Goal: Information Seeking & Learning: Learn about a topic

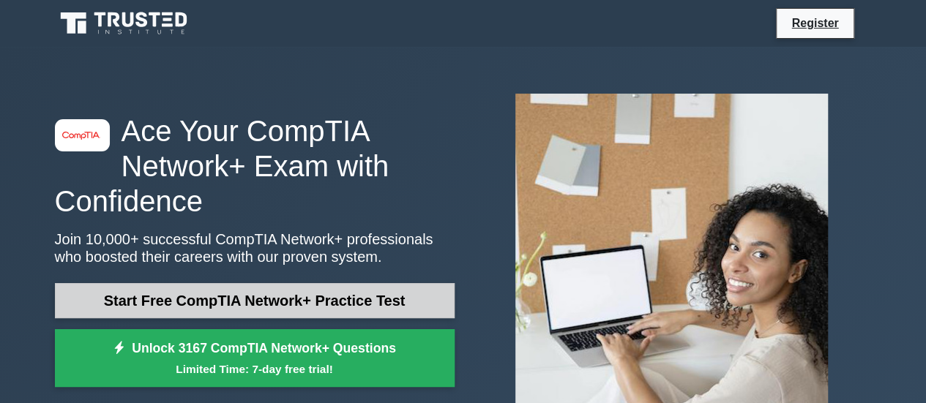
click at [313, 306] on link "Start Free CompTIA Network+ Practice Test" at bounding box center [255, 300] width 400 height 35
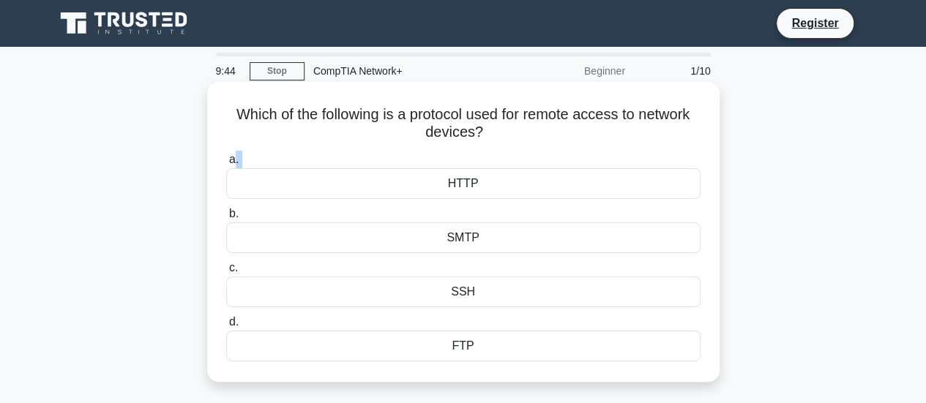
drag, startPoint x: 232, startPoint y: 161, endPoint x: 235, endPoint y: 183, distance: 22.2
click at [235, 183] on label "a. HTTP" at bounding box center [463, 175] width 474 height 48
click at [235, 183] on div "HTTP" at bounding box center [463, 183] width 474 height 31
click at [226, 165] on input "a. HTTP" at bounding box center [226, 160] width 0 height 10
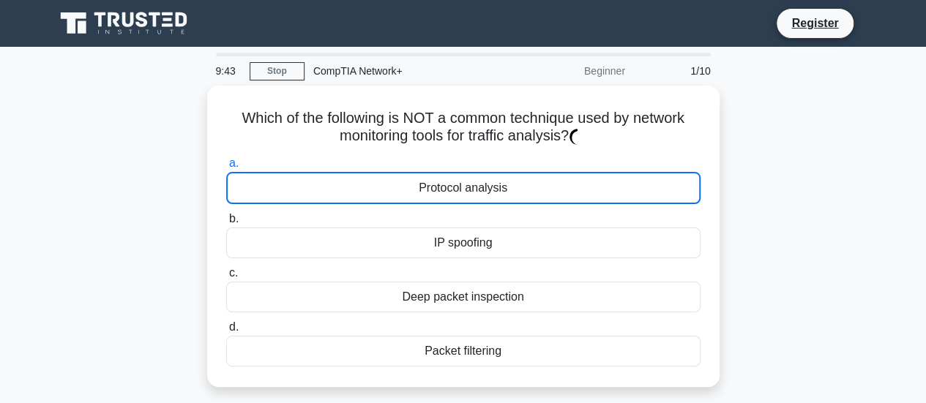
click at [235, 183] on div "Protocol analysis" at bounding box center [463, 188] width 474 height 32
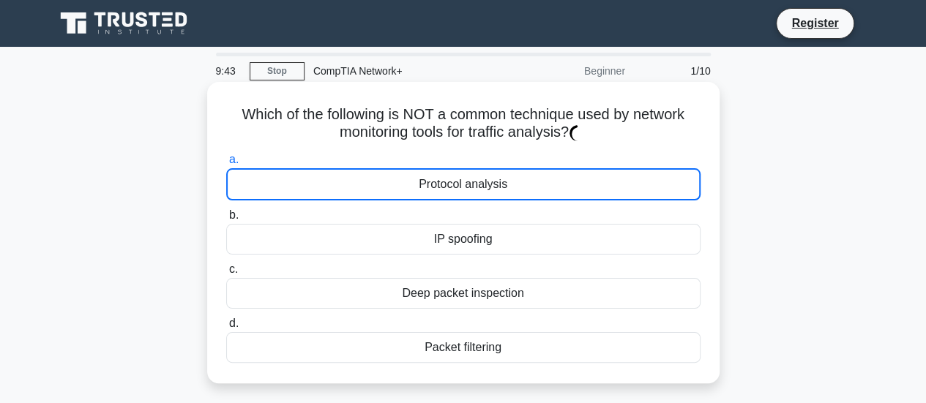
click at [235, 183] on div "Protocol analysis" at bounding box center [463, 184] width 474 height 32
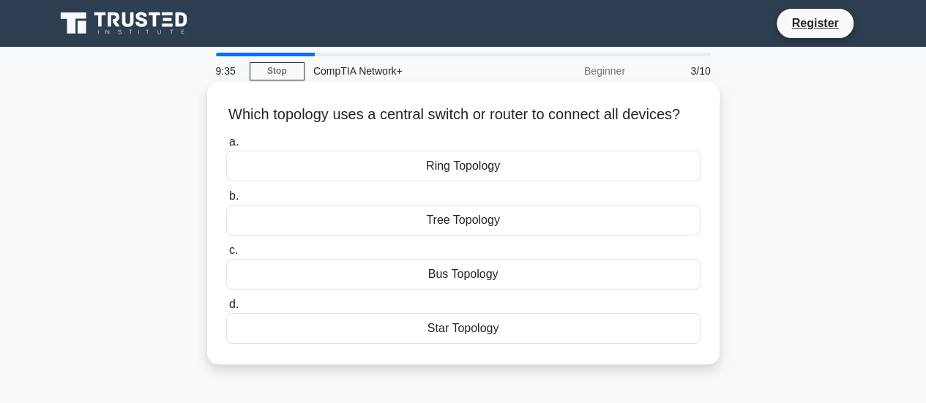
click at [243, 344] on div "Star Topology" at bounding box center [463, 328] width 474 height 31
click at [226, 310] on input "d. Star Topology" at bounding box center [226, 305] width 0 height 10
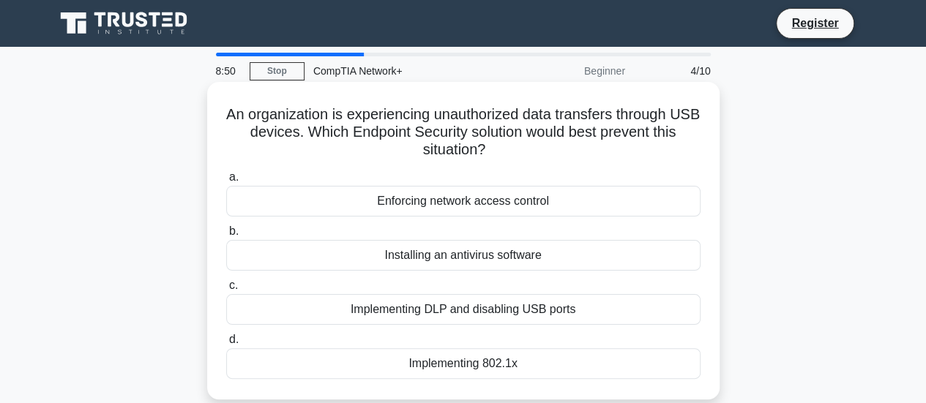
click at [318, 204] on div "Enforcing network access control" at bounding box center [463, 201] width 474 height 31
click at [226, 182] on input "a. Enforcing network access control" at bounding box center [226, 178] width 0 height 10
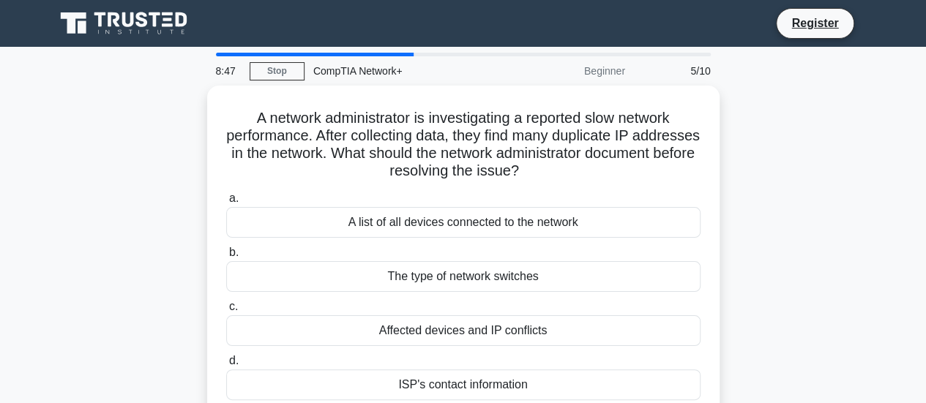
click at [318, 204] on label "a. A list of all devices connected to the network" at bounding box center [463, 214] width 474 height 48
click at [226, 204] on input "a. A list of all devices connected to the network" at bounding box center [226, 199] width 0 height 10
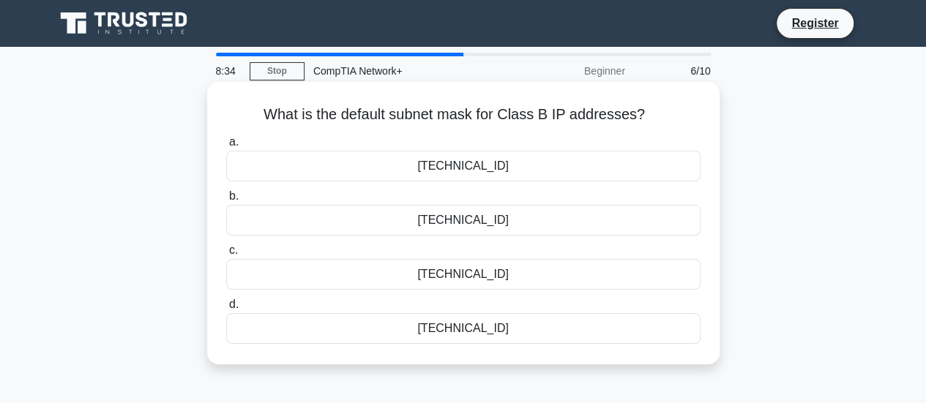
click at [332, 213] on div "255.255.254.0" at bounding box center [463, 220] width 474 height 31
click at [226, 201] on input "b. 255.255.254.0" at bounding box center [226, 197] width 0 height 10
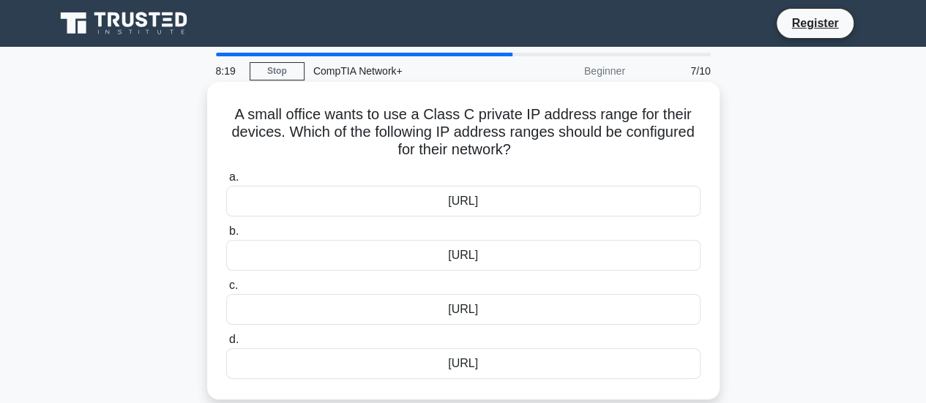
click at [343, 257] on div "192.168.0.0/16" at bounding box center [463, 255] width 474 height 31
click at [226, 236] on input "b. 192.168.0.0/16" at bounding box center [226, 232] width 0 height 10
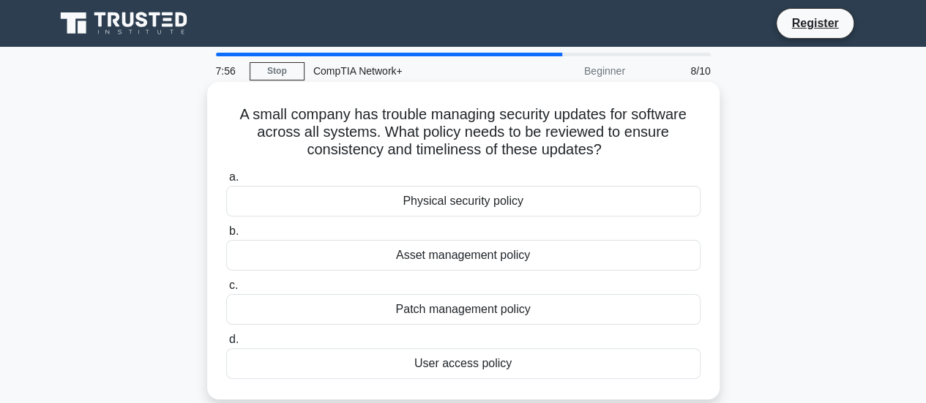
click at [411, 201] on div "Physical security policy" at bounding box center [463, 201] width 474 height 31
click at [226, 182] on input "a. Physical security policy" at bounding box center [226, 178] width 0 height 10
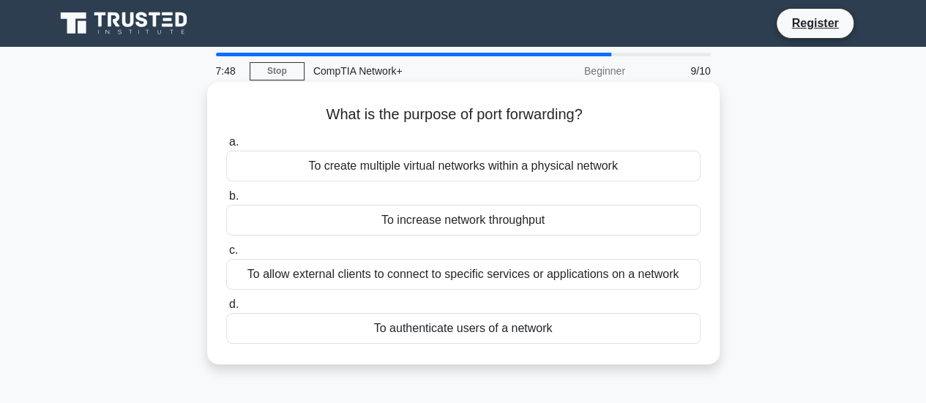
click at [397, 224] on div "To increase network throughput" at bounding box center [463, 220] width 474 height 31
click at [226, 201] on input "b. To increase network throughput" at bounding box center [226, 197] width 0 height 10
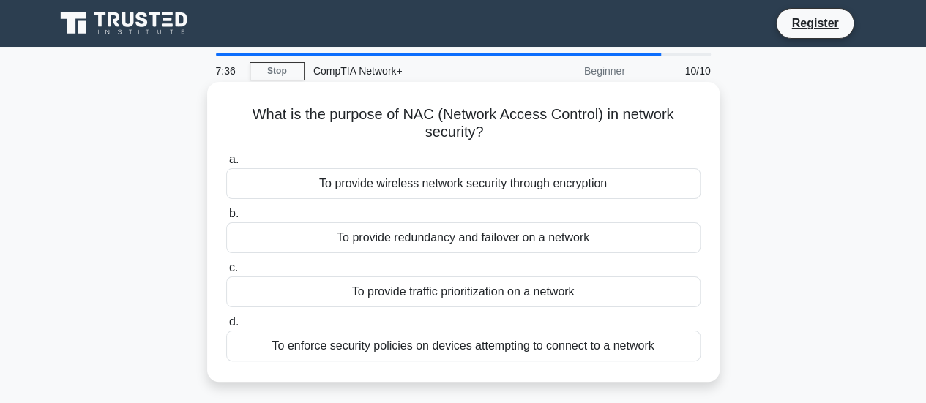
click at [370, 238] on div "To provide redundancy and failover on a network" at bounding box center [463, 238] width 474 height 31
click at [226, 219] on input "b. To provide redundancy and failover on a network" at bounding box center [226, 214] width 0 height 10
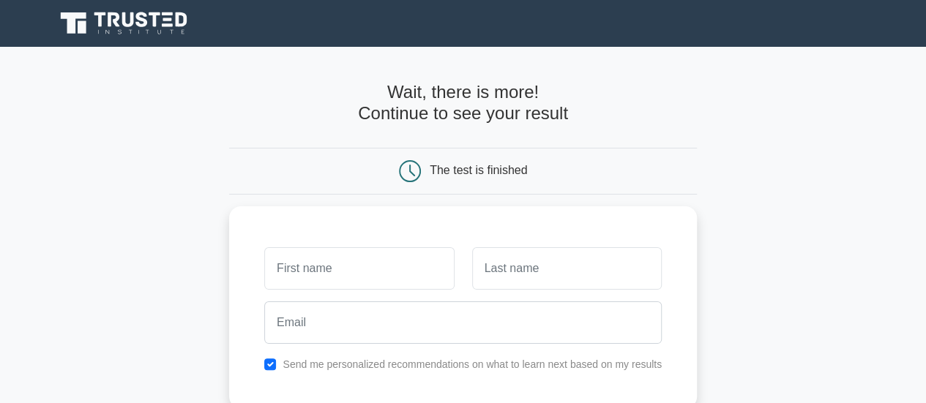
scroll to position [330, 0]
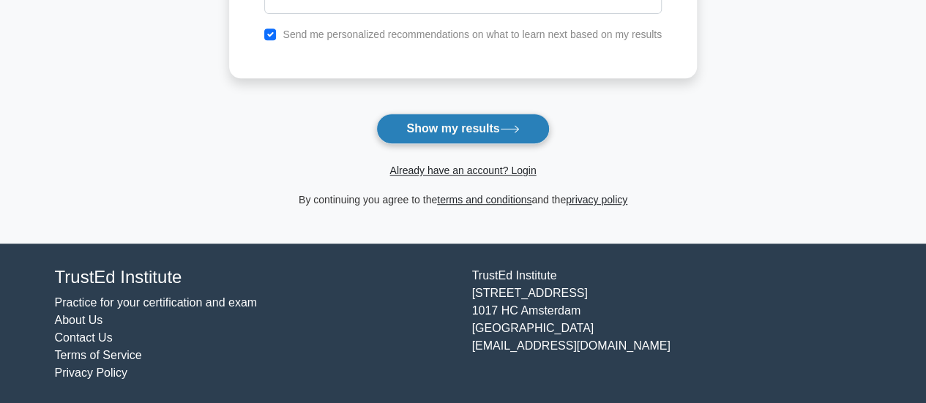
click at [426, 124] on button "Show my results" at bounding box center [462, 128] width 173 height 31
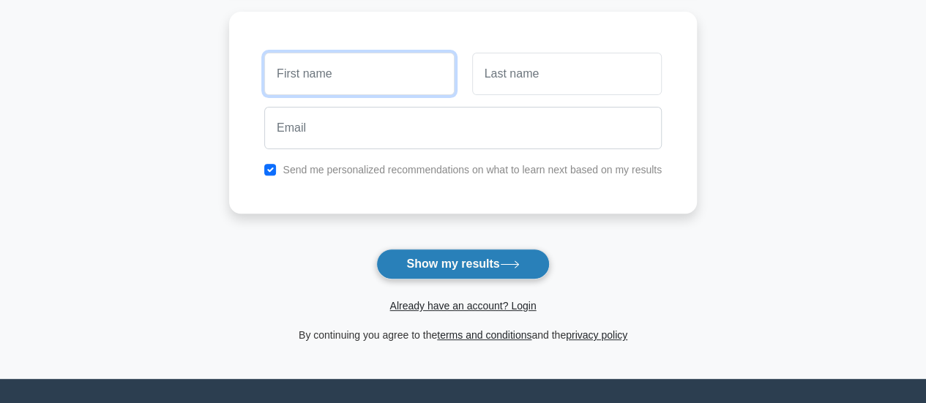
scroll to position [66, 0]
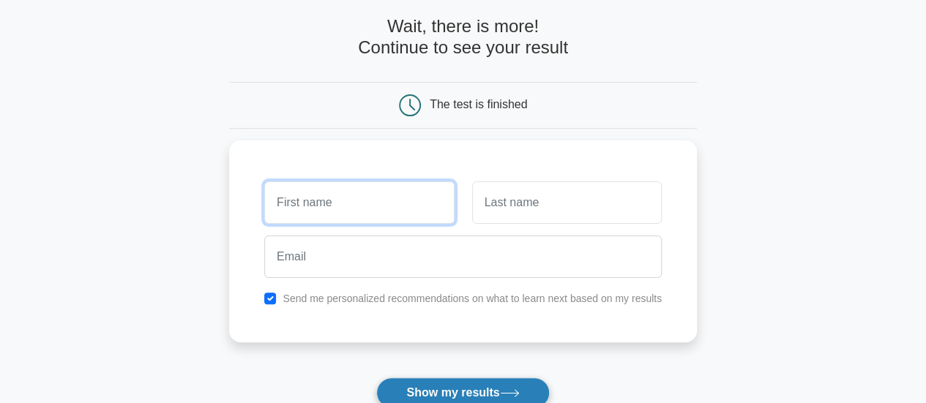
type input "B"
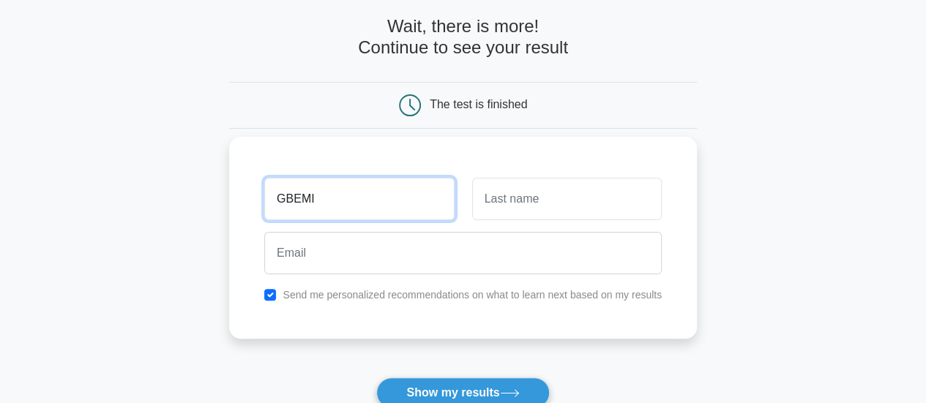
type input "GBEMI"
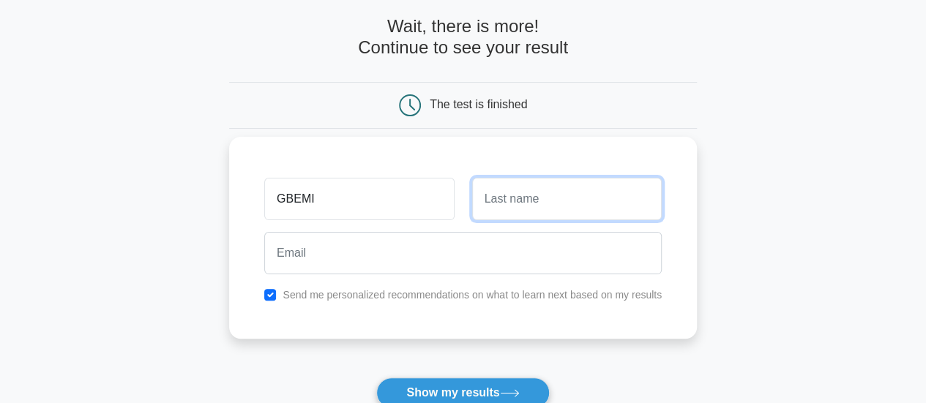
click at [594, 198] on input "text" at bounding box center [567, 199] width 190 height 42
type input "OLAYINKA"
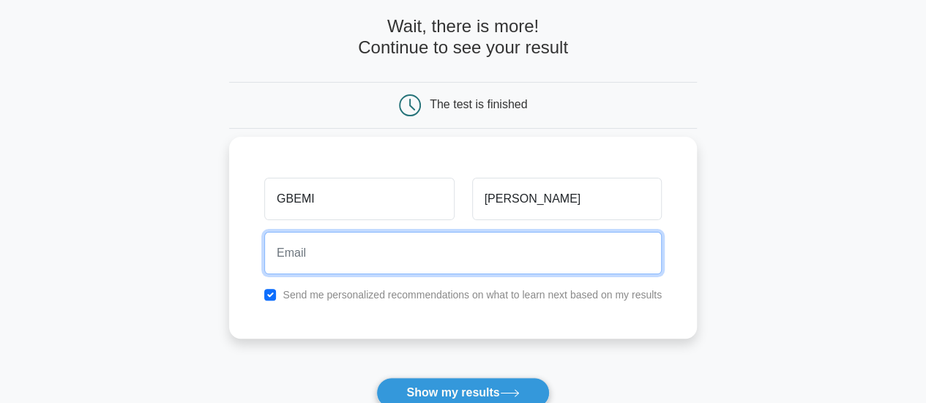
click at [472, 251] on input "email" at bounding box center [463, 253] width 398 height 42
type input "gbemiabiolaolayinka@gmail.com"
click at [376, 378] on button "Show my results" at bounding box center [462, 393] width 173 height 31
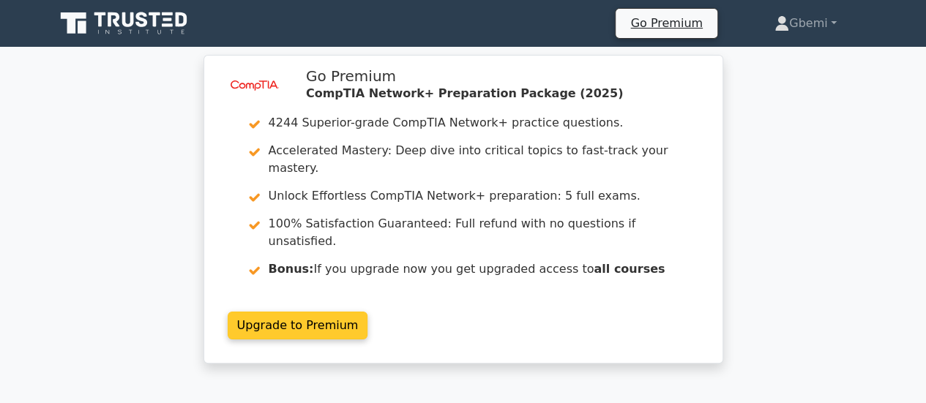
click at [335, 312] on link "Upgrade to Premium" at bounding box center [298, 326] width 141 height 28
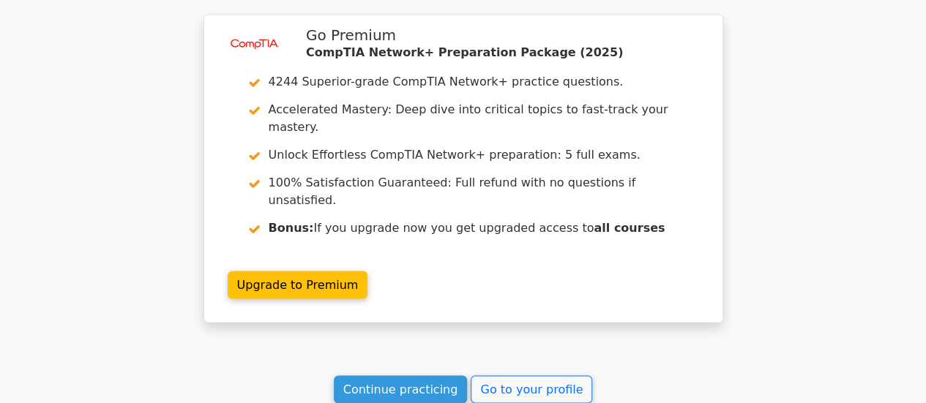
scroll to position [1133, 0]
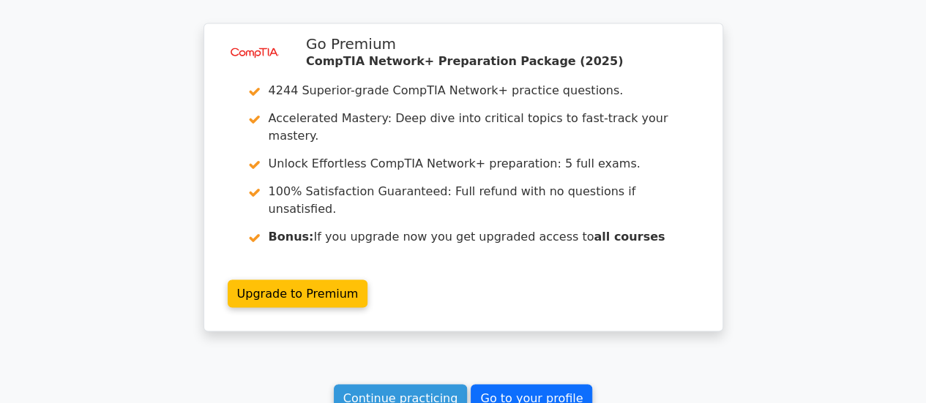
click at [490, 384] on link "Go to your profile" at bounding box center [532, 398] width 122 height 28
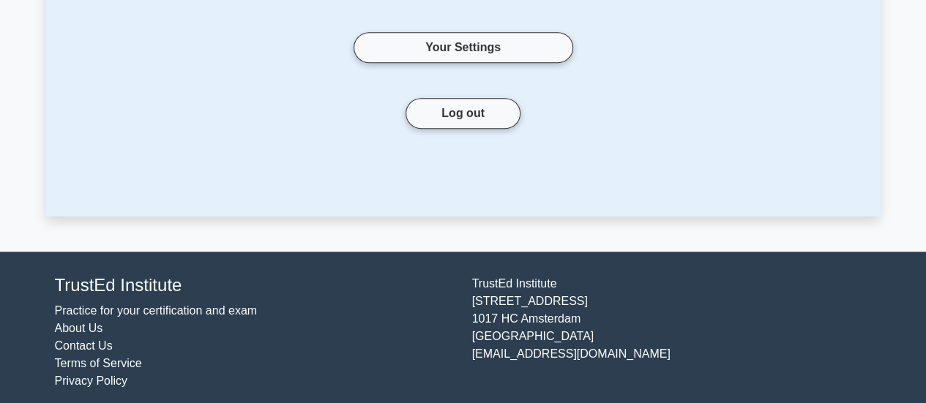
scroll to position [117, 0]
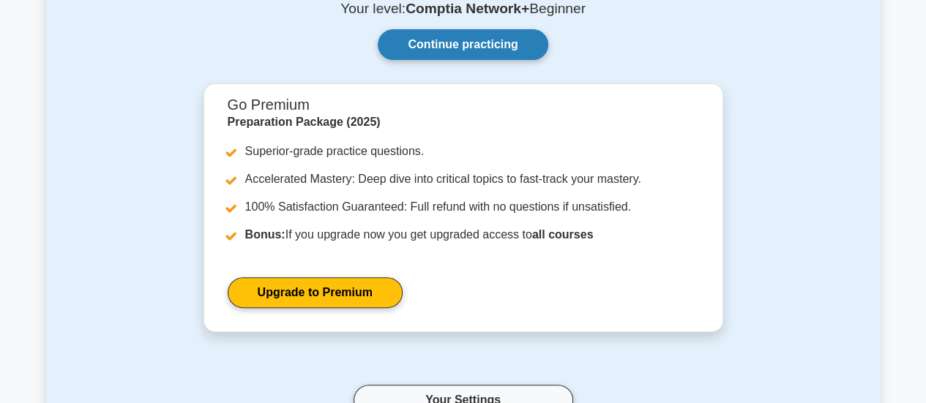
click at [471, 37] on link "Continue practicing" at bounding box center [463, 44] width 170 height 31
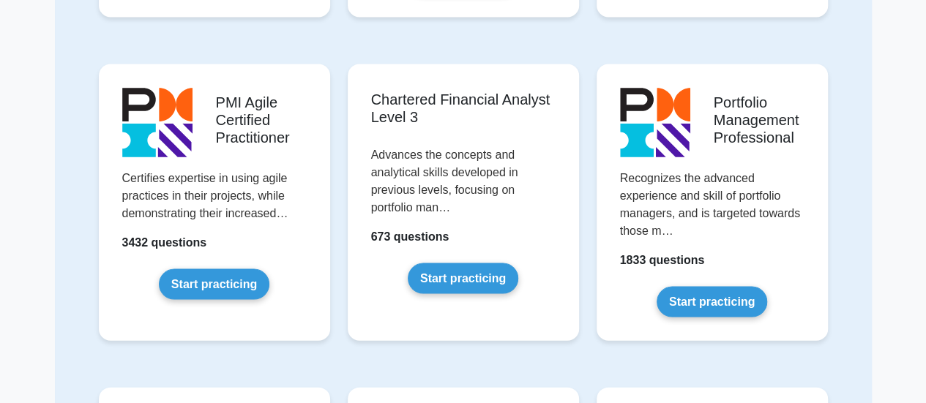
scroll to position [1059, 0]
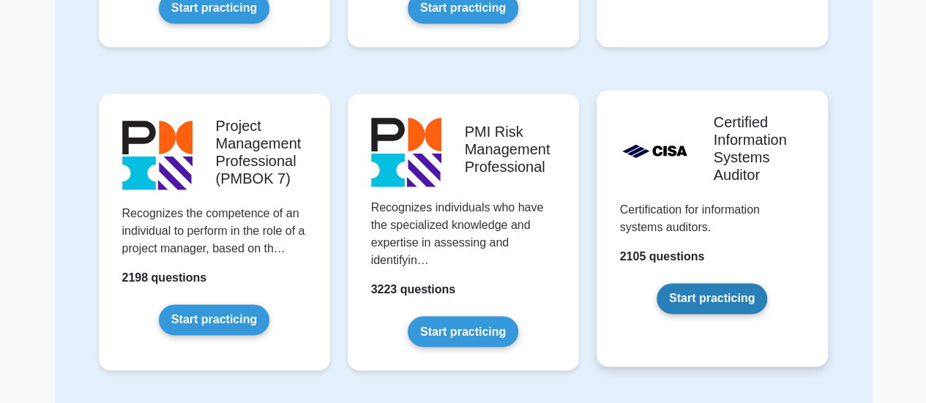
click at [703, 298] on link "Start practicing" at bounding box center [712, 298] width 111 height 31
